Goal: Entertainment & Leisure: Browse casually

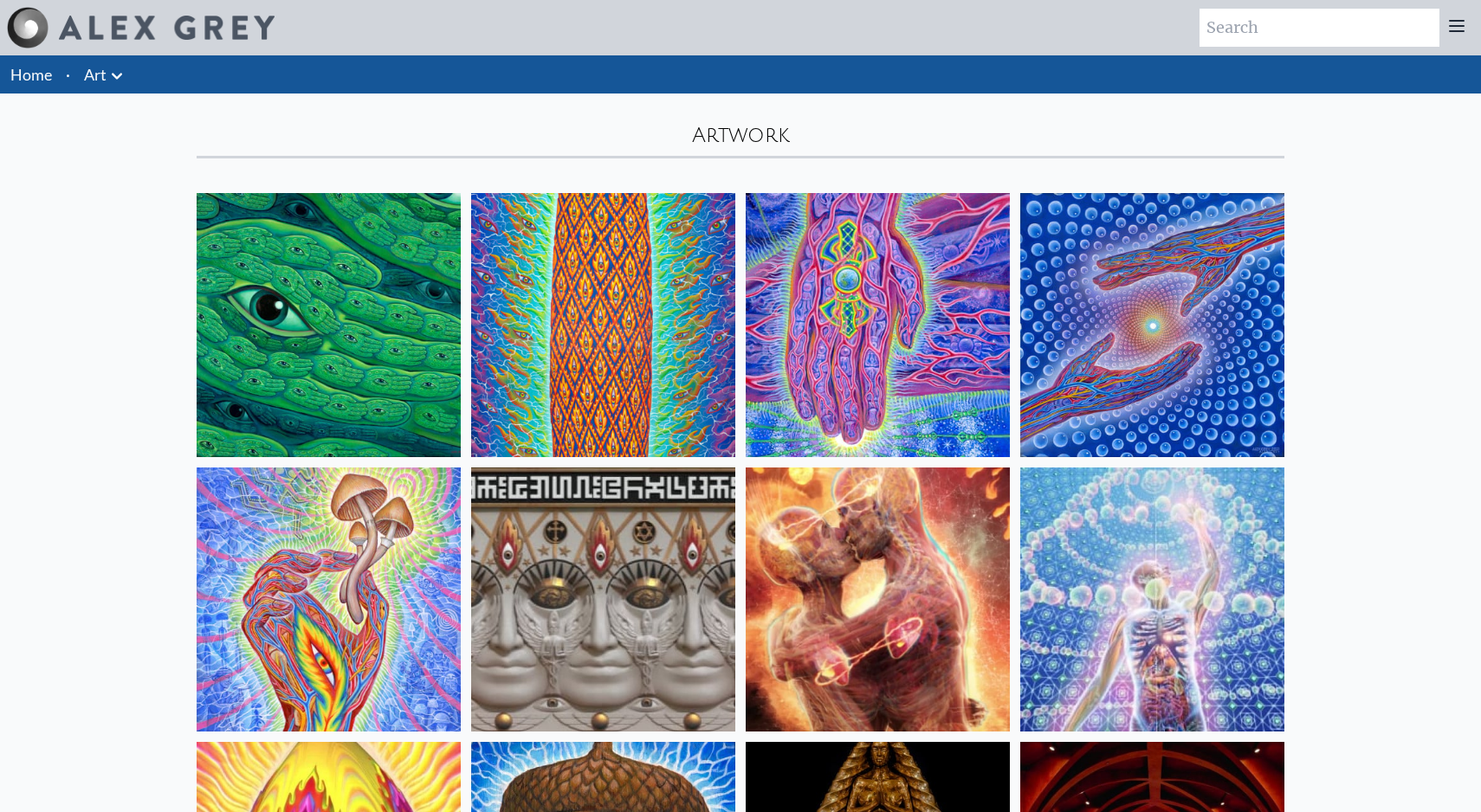
click at [91, 79] on link "Art" at bounding box center [95, 74] width 23 height 24
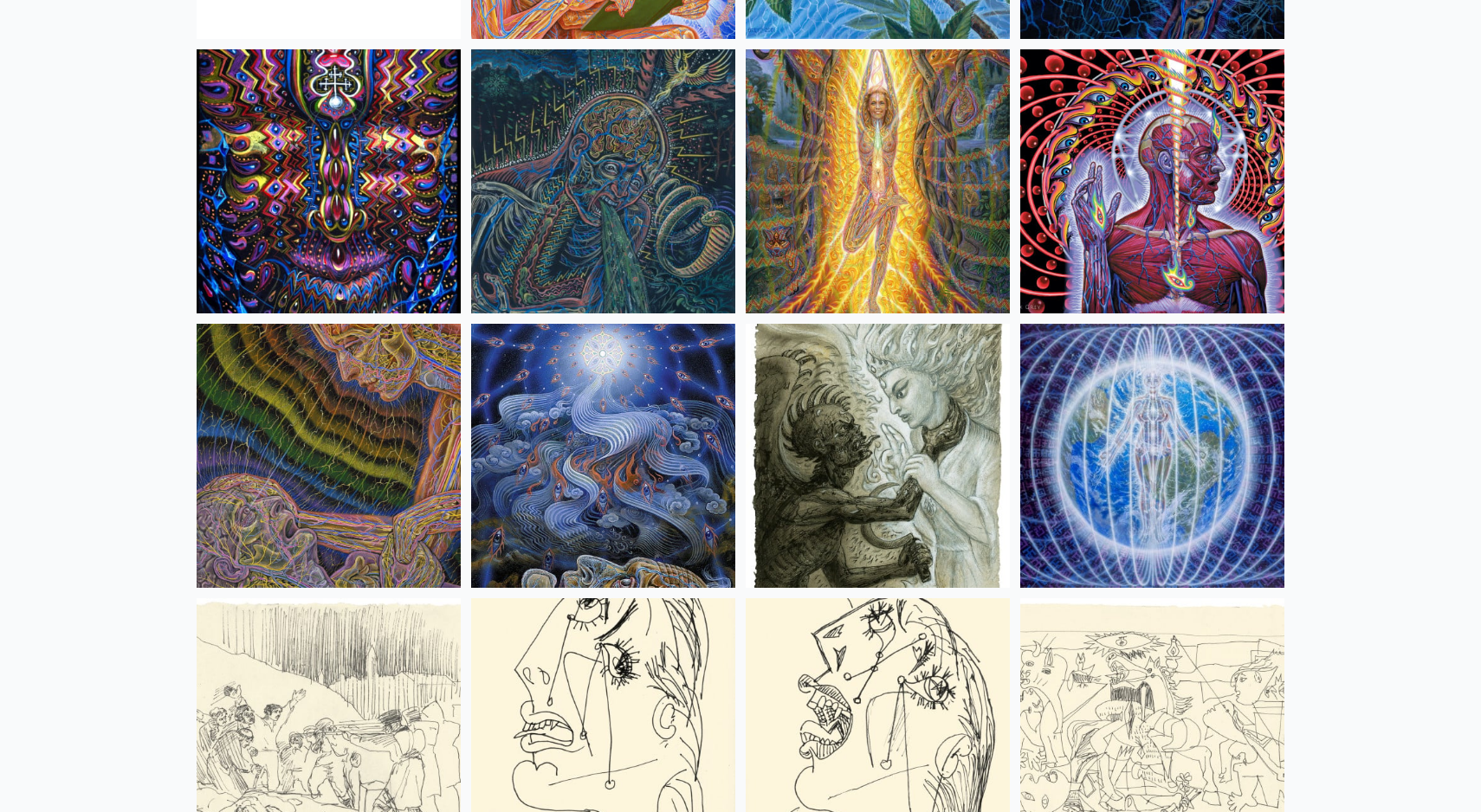
scroll to position [10843, 0]
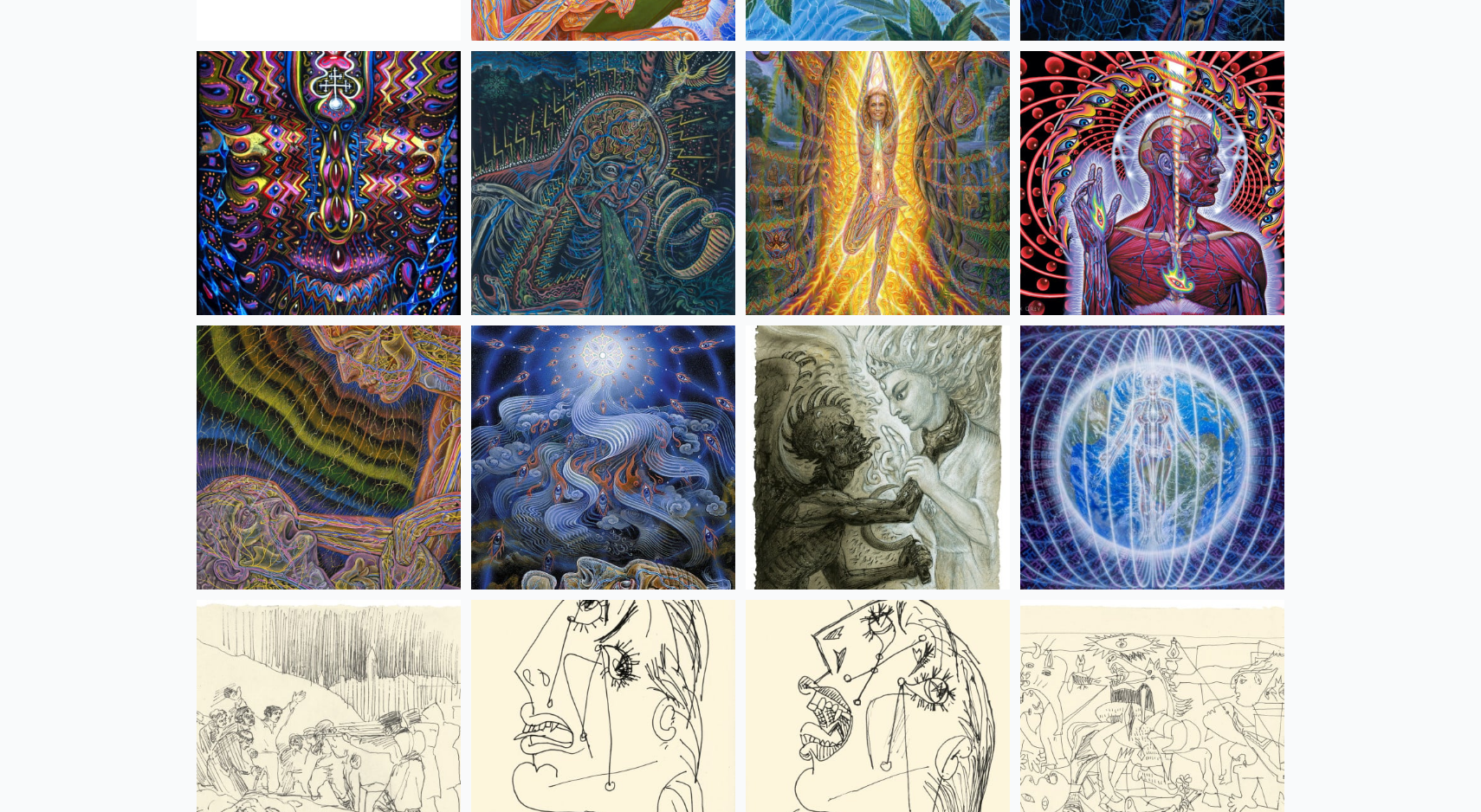
click at [1182, 187] on img at bounding box center [1152, 183] width 264 height 264
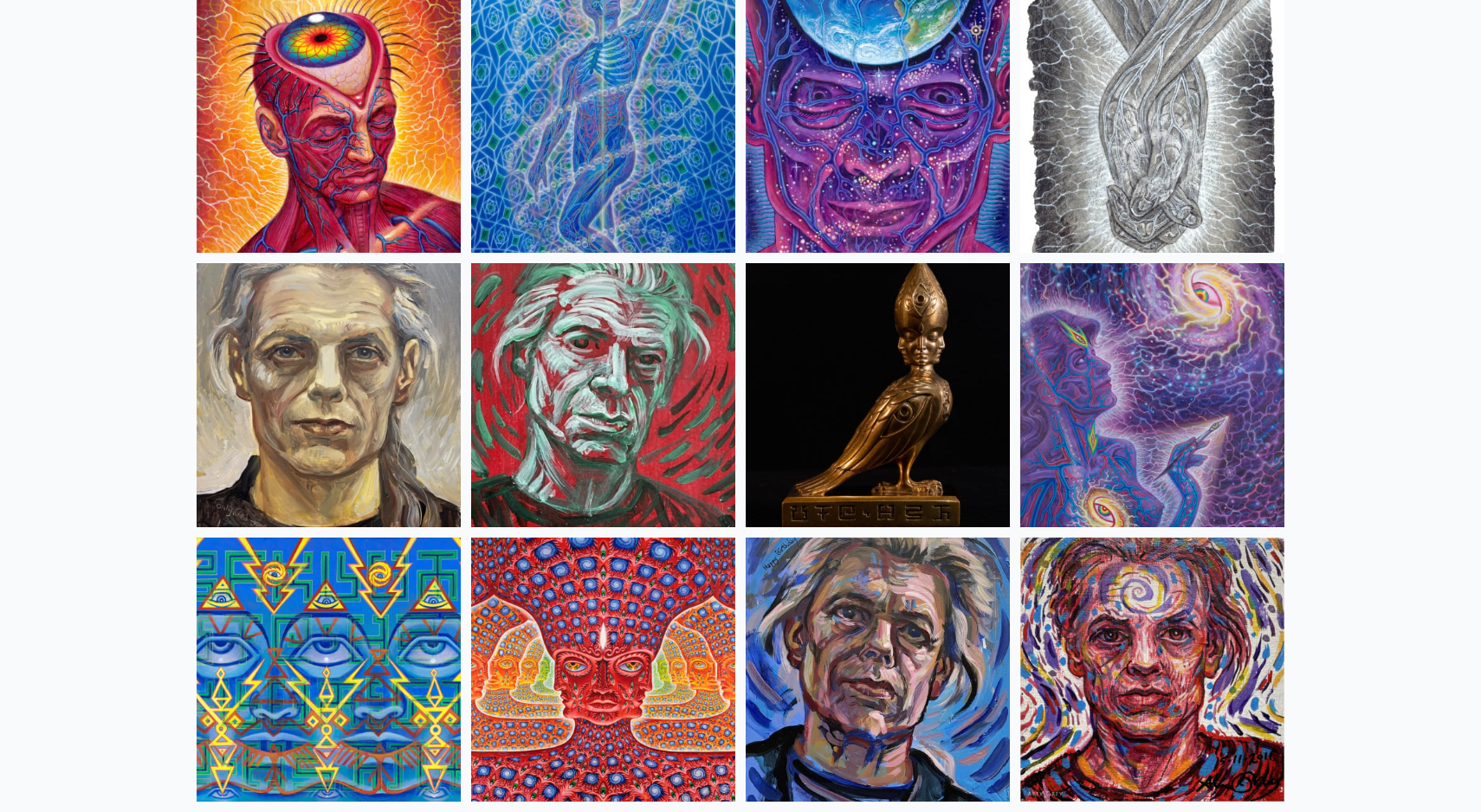
scroll to position [4044, 0]
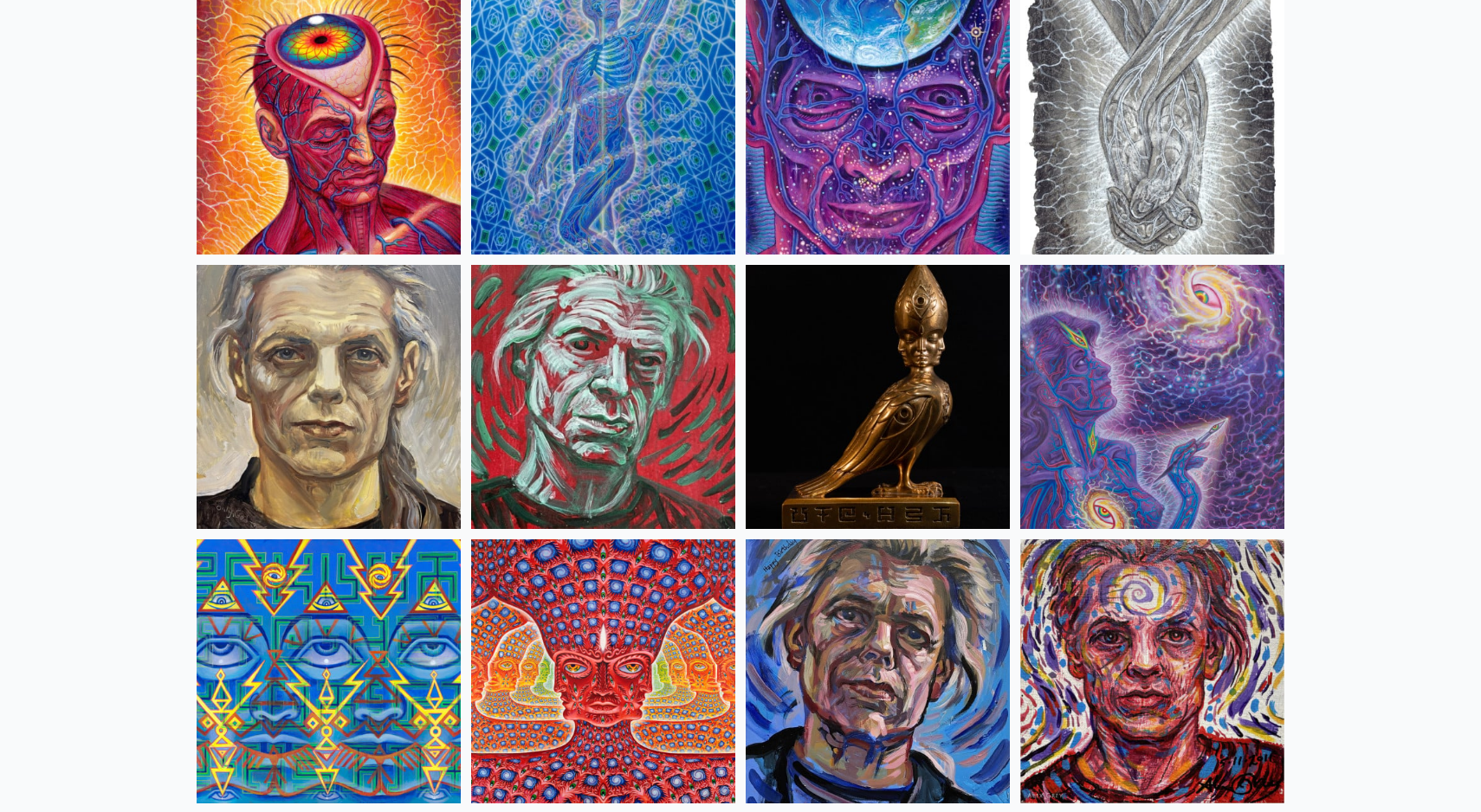
click at [639, 636] on img at bounding box center [603, 671] width 264 height 264
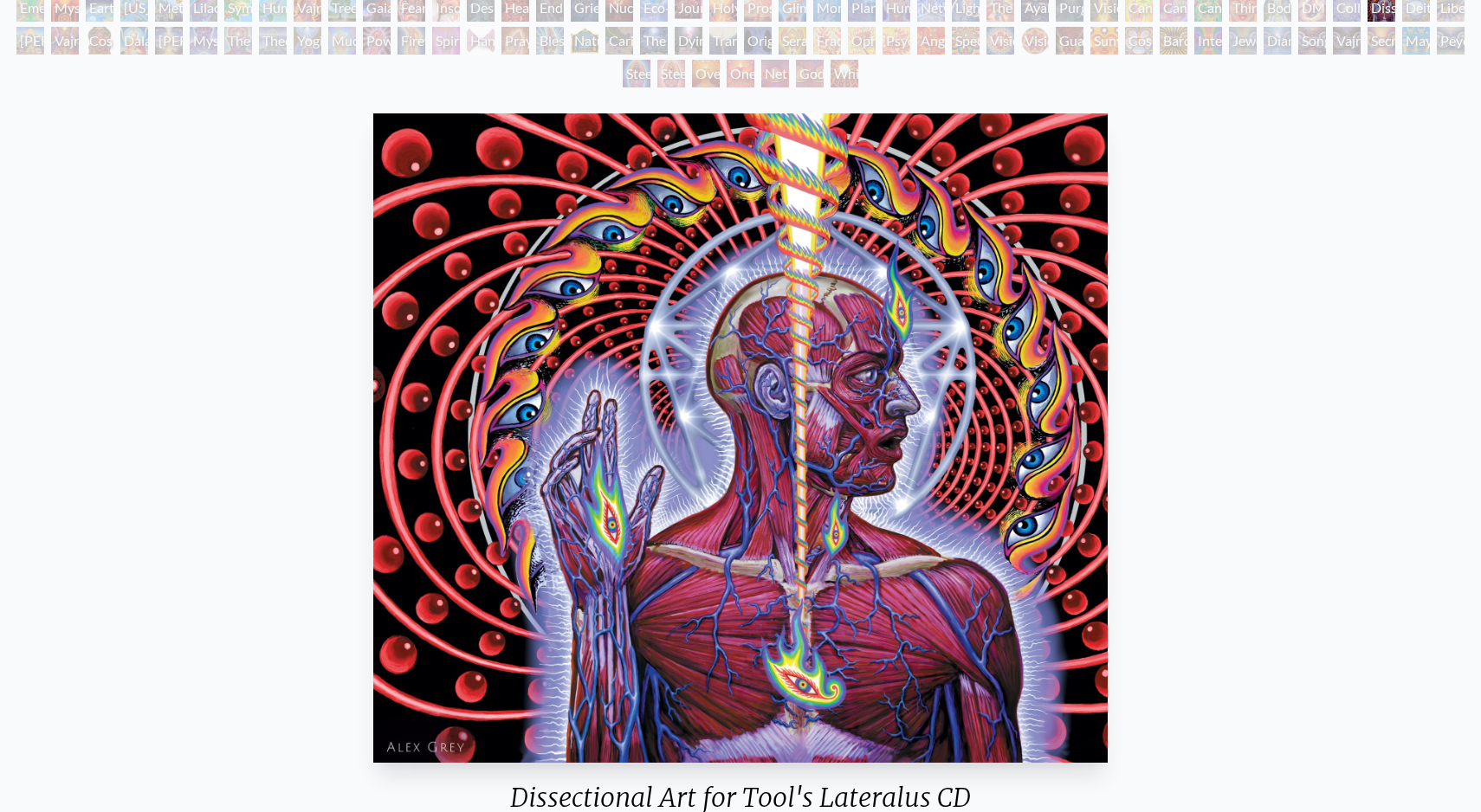
scroll to position [136, 0]
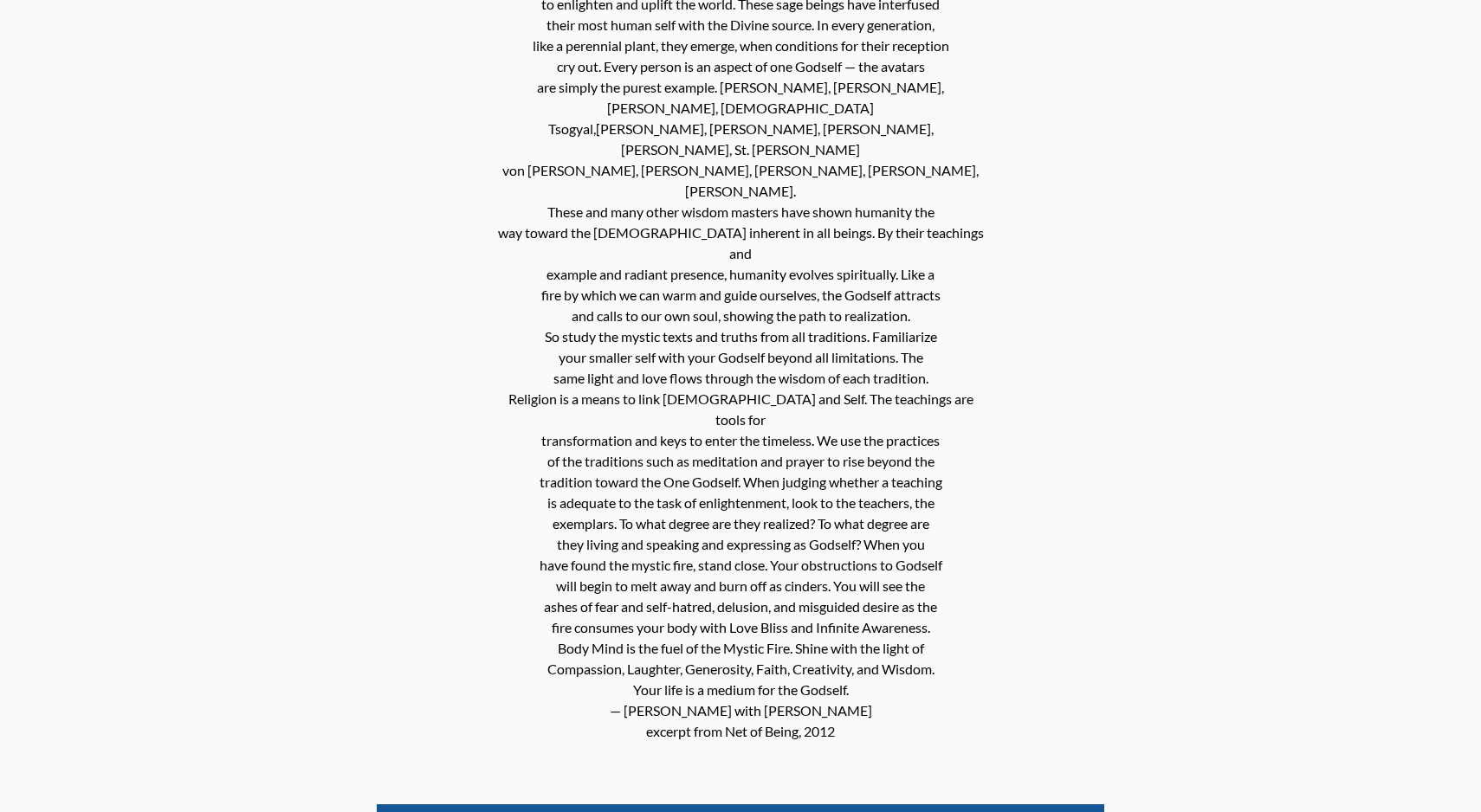
scroll to position [1074, 0]
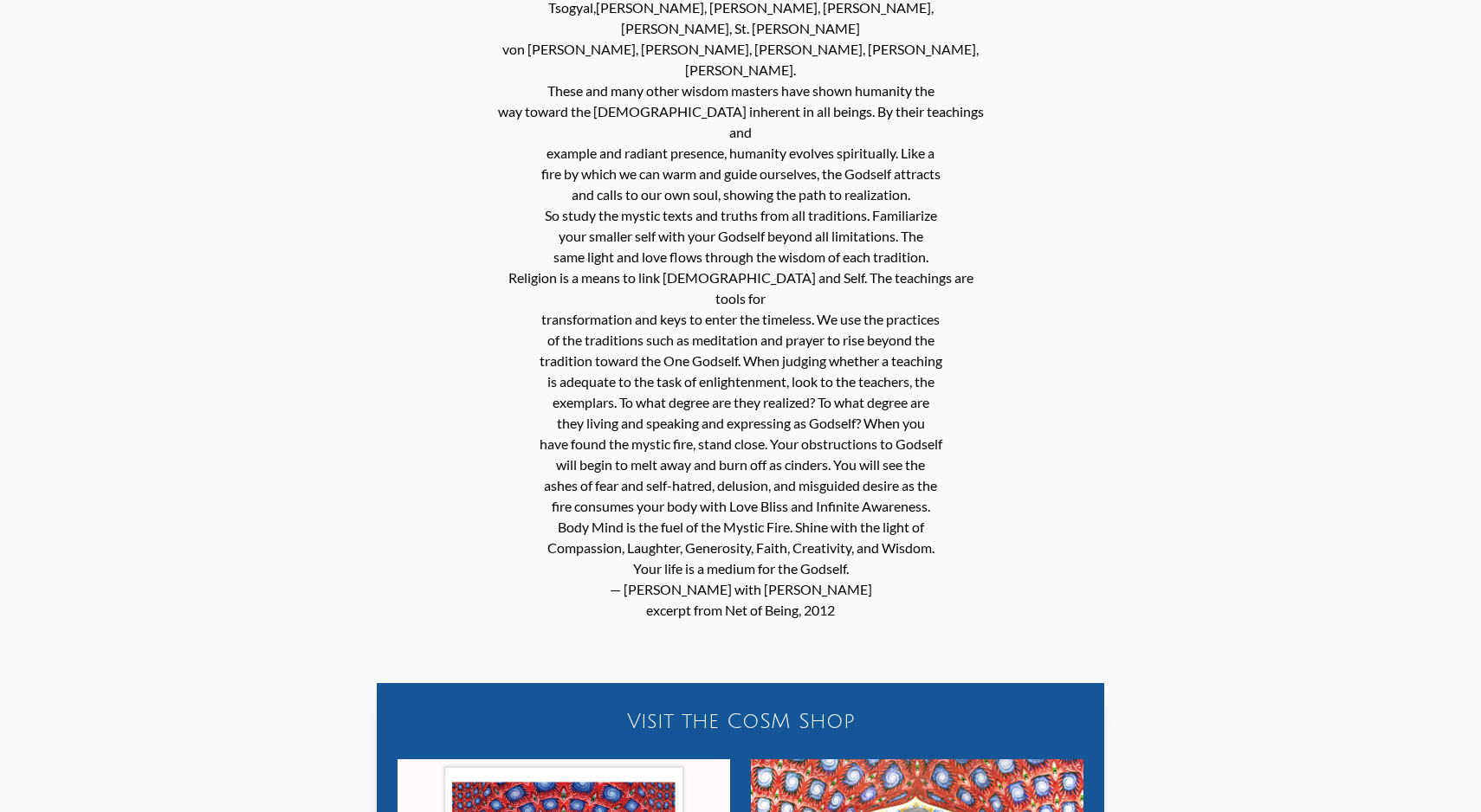
click at [645, 421] on p "There are a continuum of avatars who have been sent by the Almighty to enlighte…" at bounding box center [740, 236] width 493 height 782
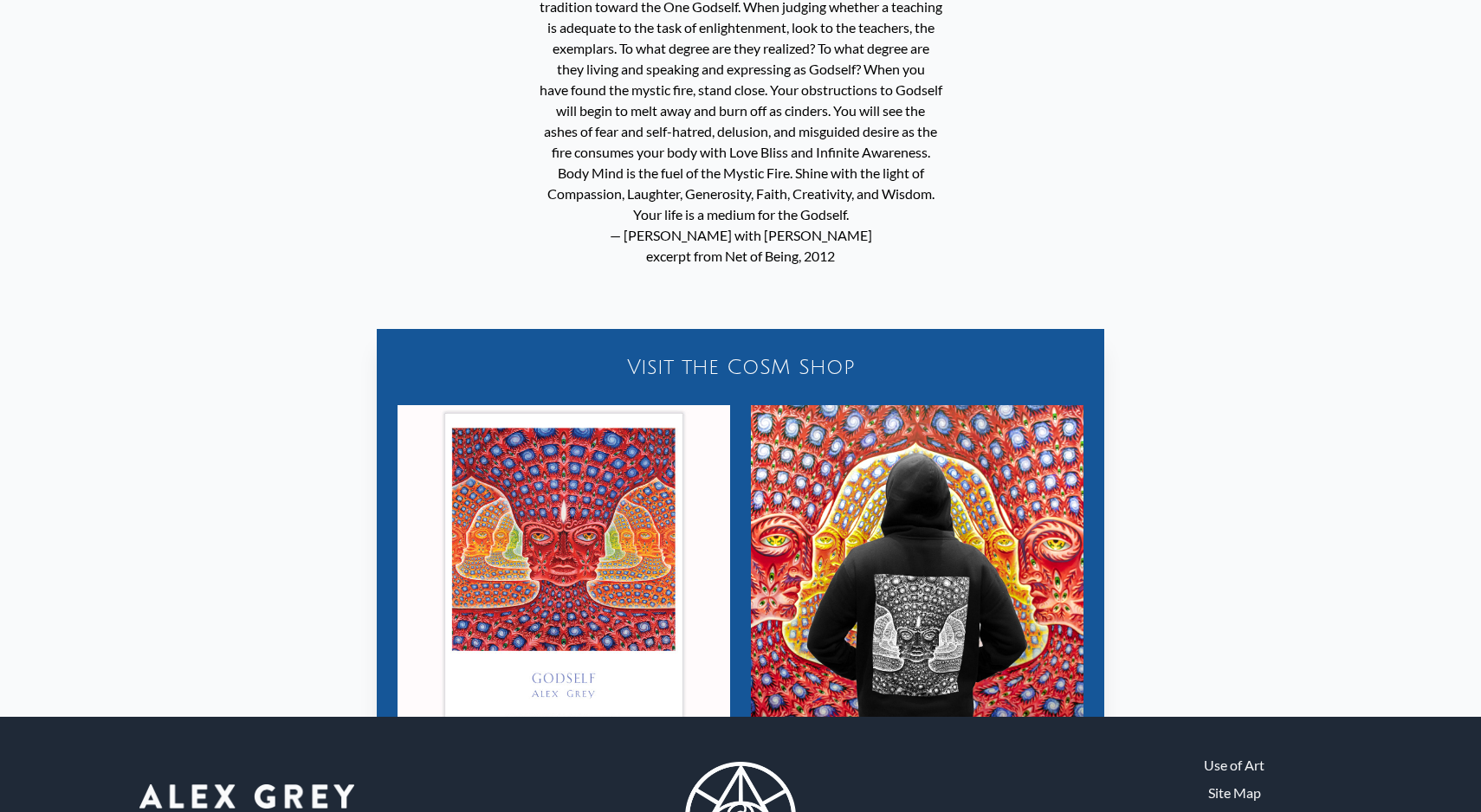
scroll to position [1456, 0]
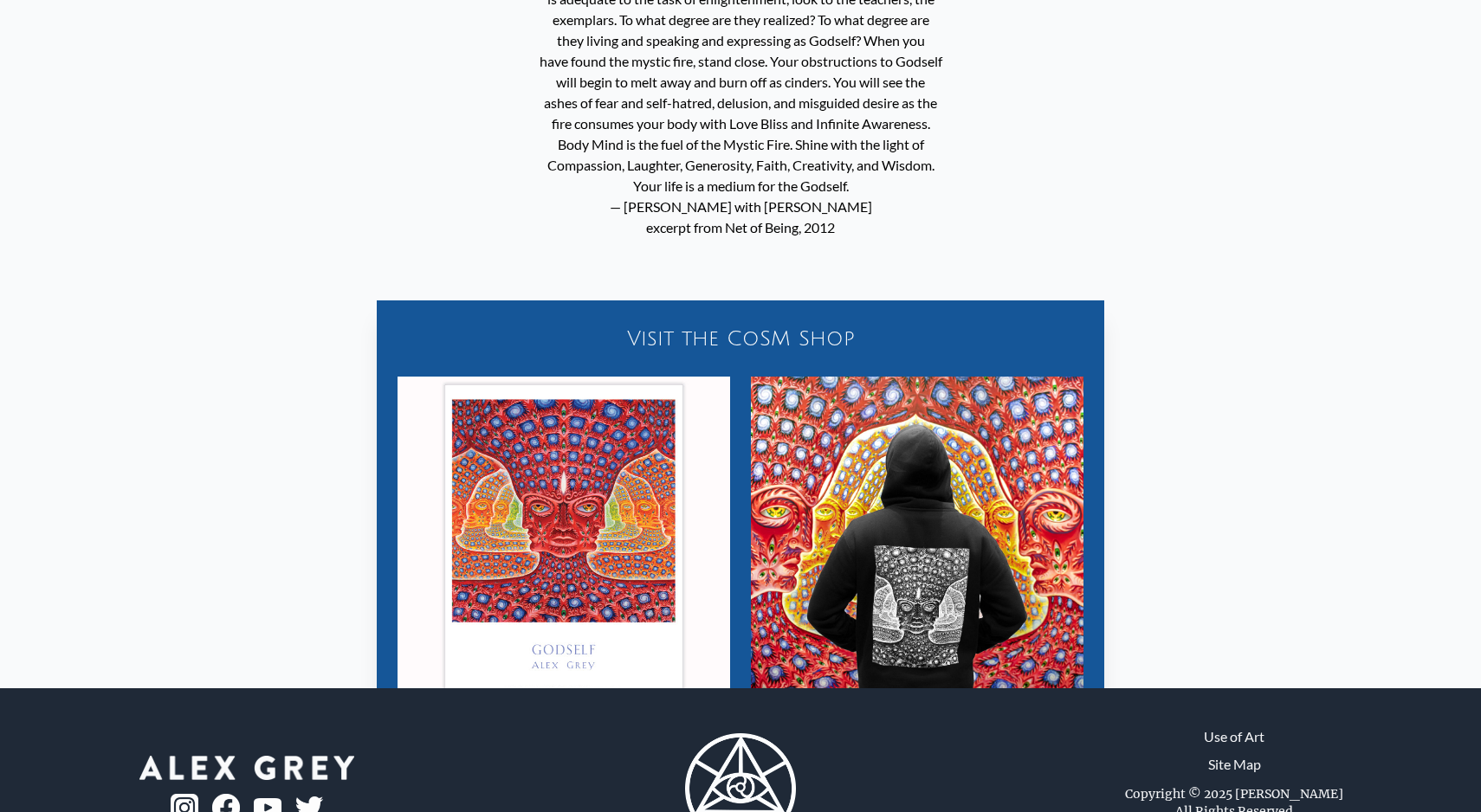
click at [627, 476] on img "26 / 31" at bounding box center [563, 542] width 332 height 332
